Goal: Task Accomplishment & Management: Use online tool/utility

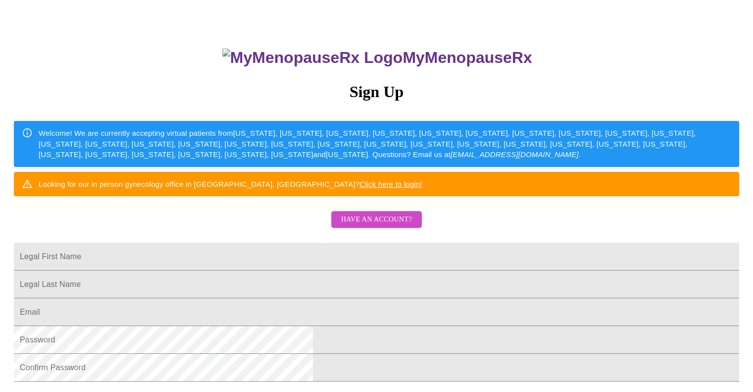
scroll to position [149, 0]
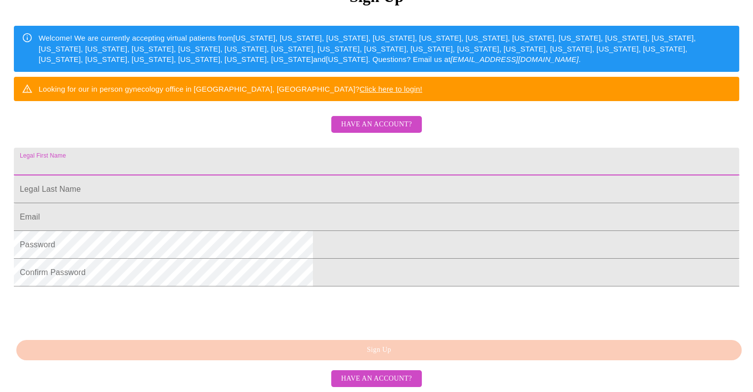
click at [309, 175] on input "Legal First Name" at bounding box center [377, 162] width 726 height 28
type input "Alicia"
type input "Laros"
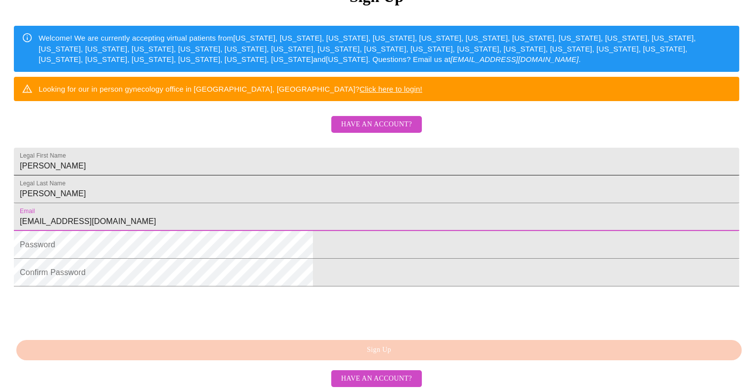
type input "2larosboys2018@gmail.com"
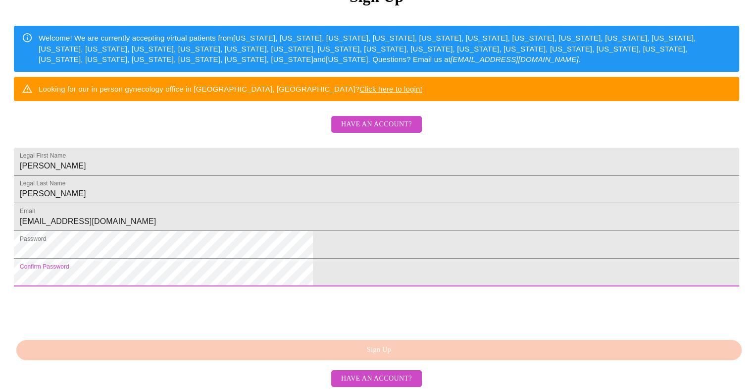
scroll to position [198, 0]
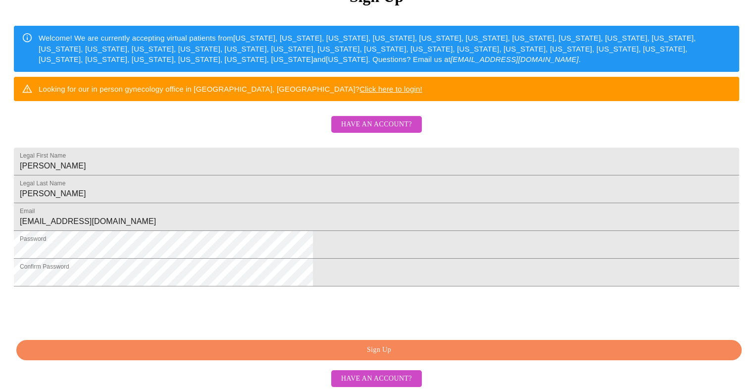
click at [207, 106] on div "MyMenopauseRx Sign Up Welcome! We are currently accepting virtual patients from…" at bounding box center [376, 94] width 745 height 470
click at [357, 118] on span "Have an account?" at bounding box center [376, 124] width 71 height 12
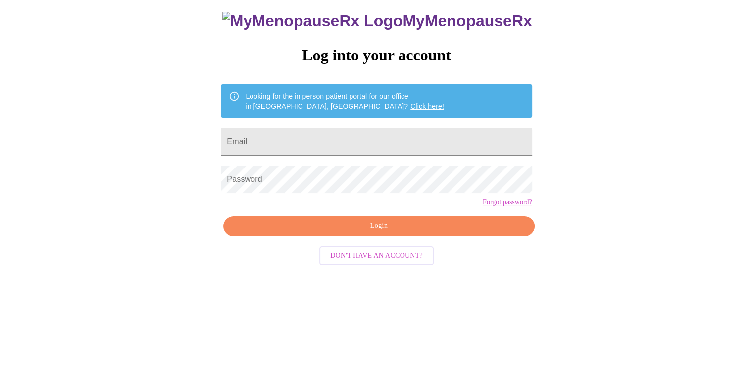
scroll to position [10, 0]
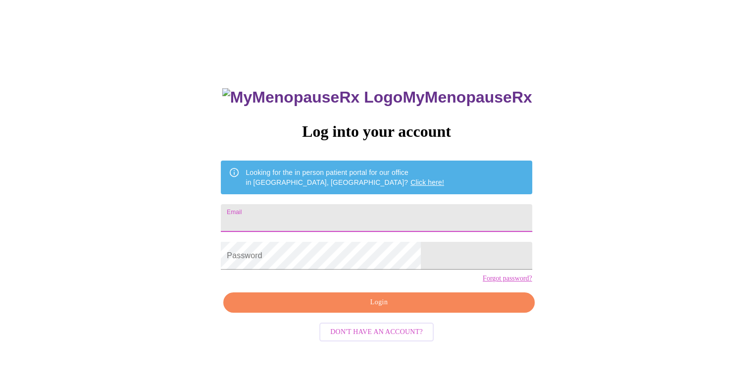
click at [311, 215] on input "Email" at bounding box center [376, 218] width 311 height 28
type input "2larosboys2018@gmail.com"
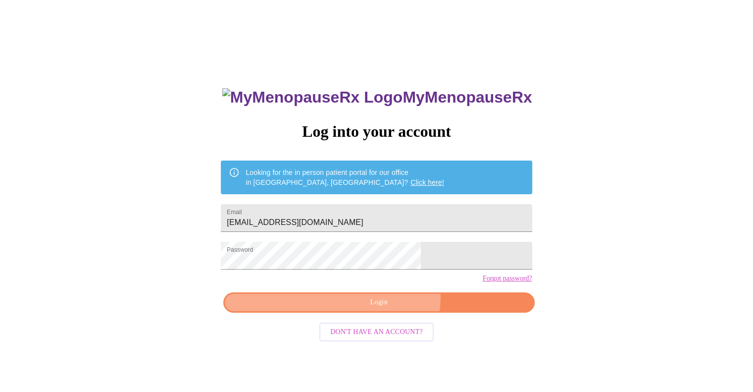
click at [387, 309] on span "Login" at bounding box center [379, 302] width 288 height 12
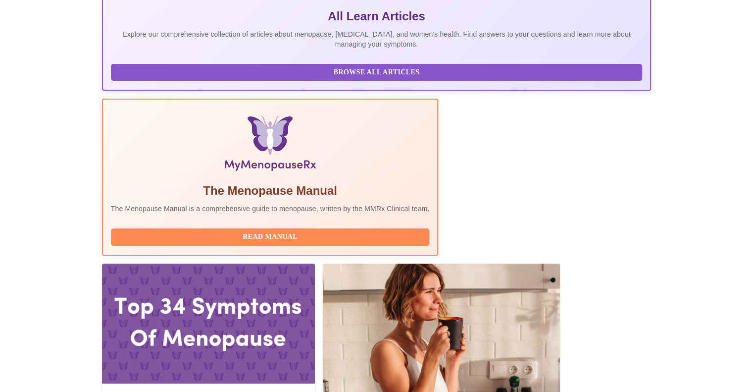
scroll to position [230, 0]
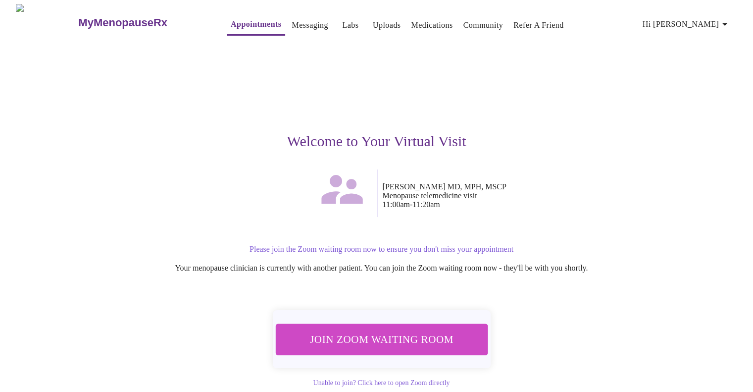
click at [416, 335] on span "Join Zoom Waiting Room" at bounding box center [381, 339] width 186 height 18
